Goal: Information Seeking & Learning: Learn about a topic

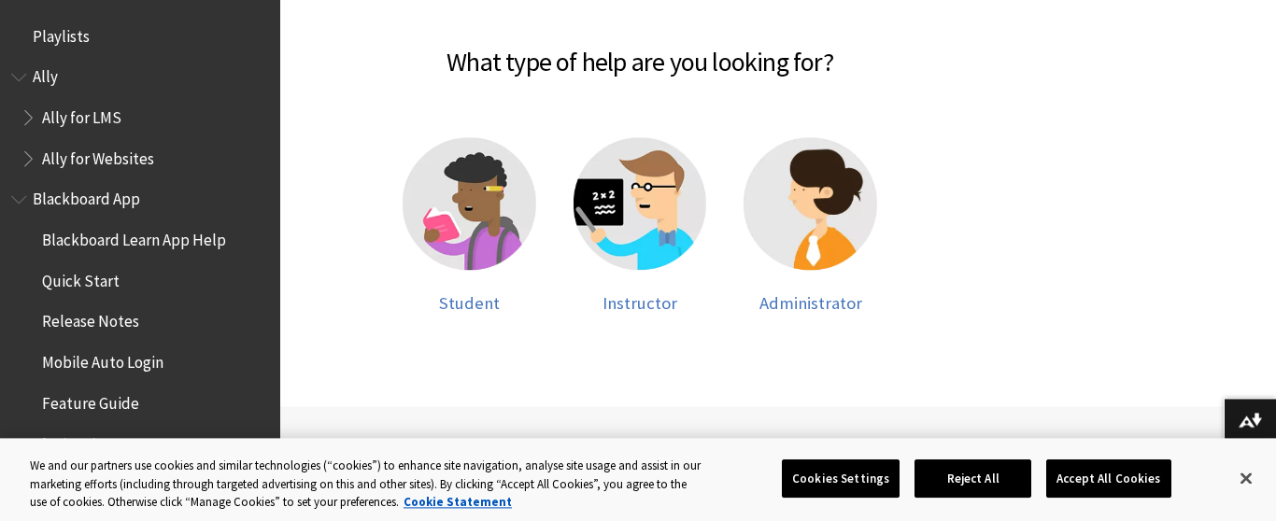
scroll to position [2064, 0]
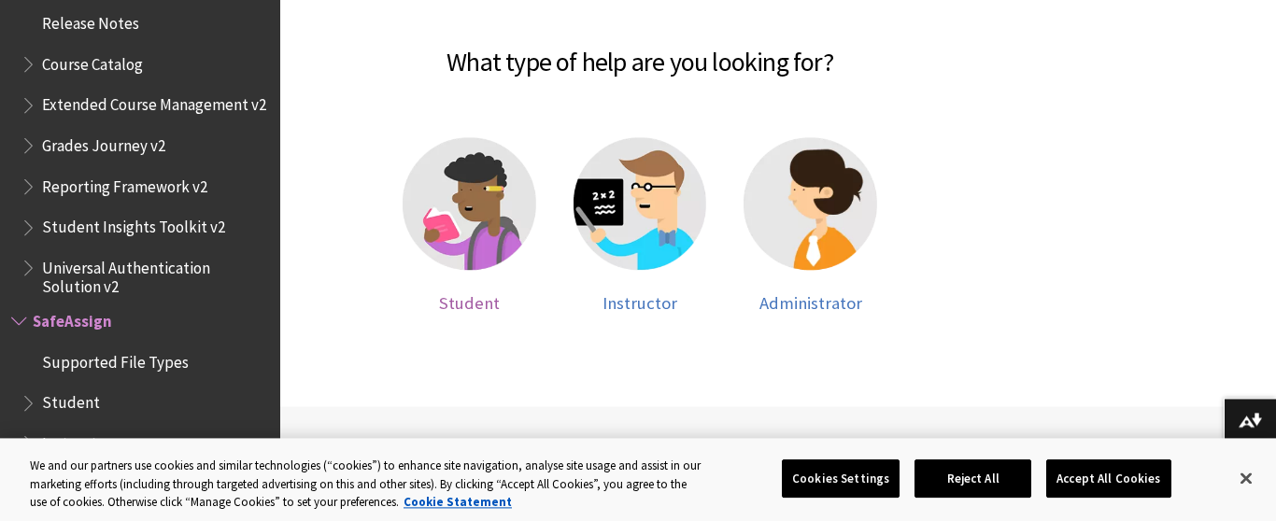
click at [451, 242] on img at bounding box center [470, 204] width 134 height 134
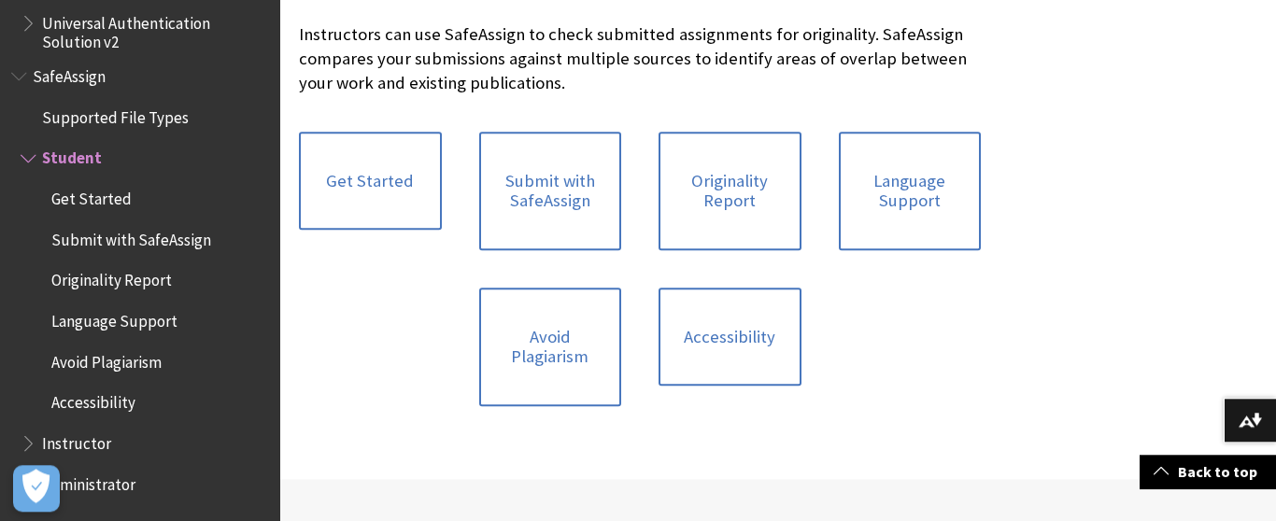
scroll to position [424, 0]
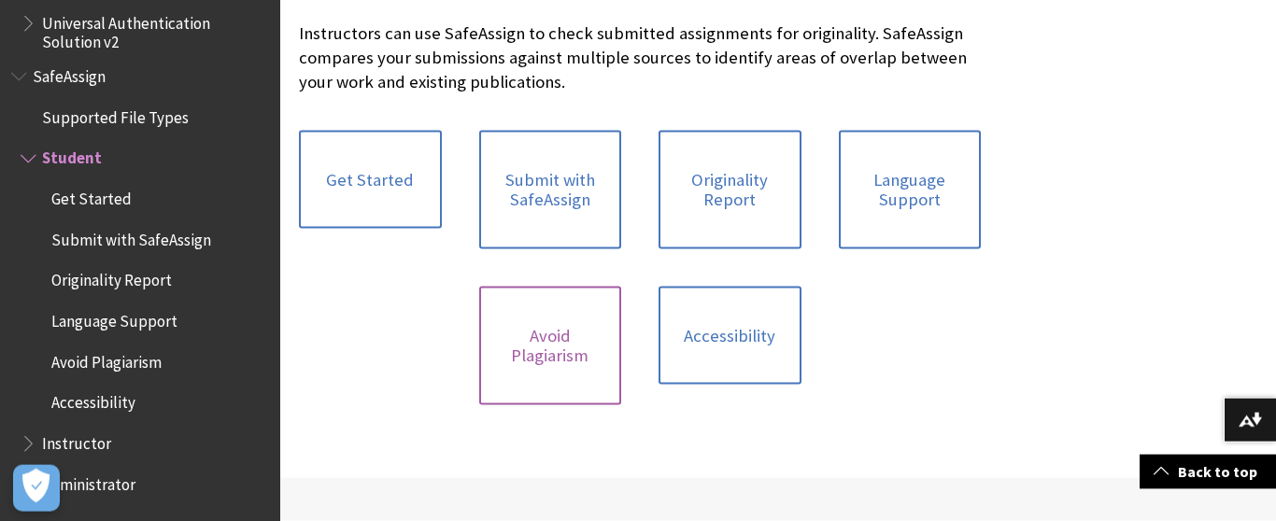
click at [544, 327] on link "Avoid Plagiarism" at bounding box center [550, 346] width 143 height 119
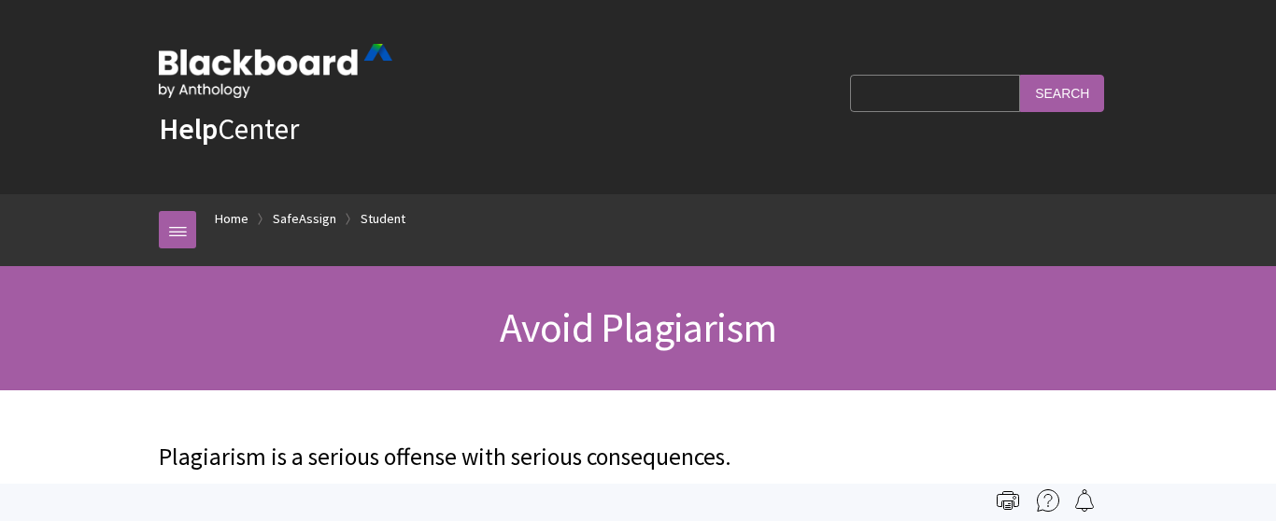
scroll to position [2309, 0]
